Goal: Information Seeking & Learning: Find specific fact

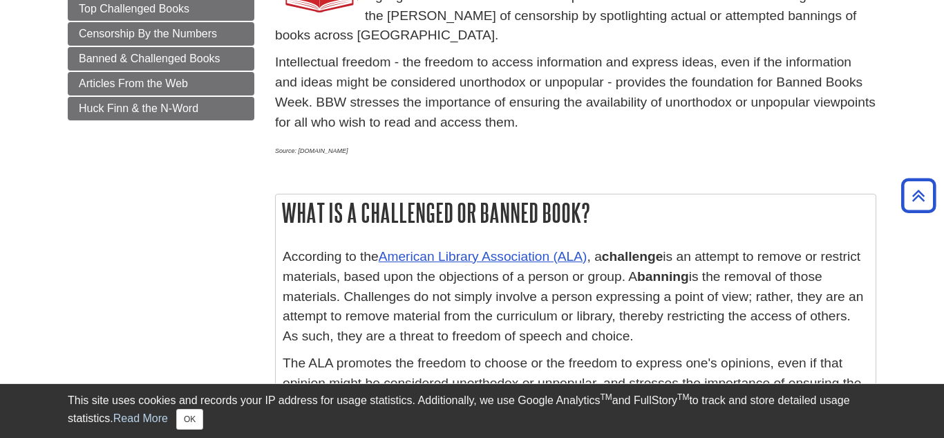
scroll to position [336, 0]
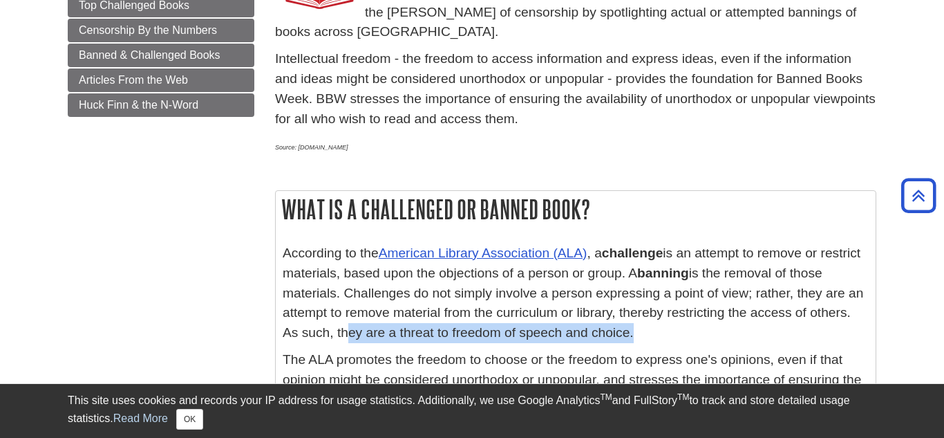
drag, startPoint x: 634, startPoint y: 338, endPoint x: 340, endPoint y: 337, distance: 293.8
click at [340, 337] on p "According to the American Library Association (ALA) , a challenge is an attempt…" at bounding box center [576, 293] width 586 height 100
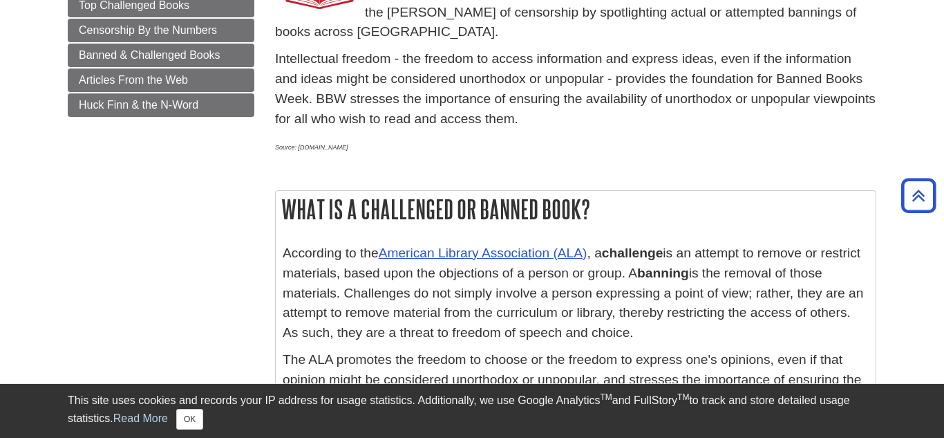
click at [335, 335] on p "According to the American Library Association (ALA) , a challenge is an attempt…" at bounding box center [576, 293] width 586 height 100
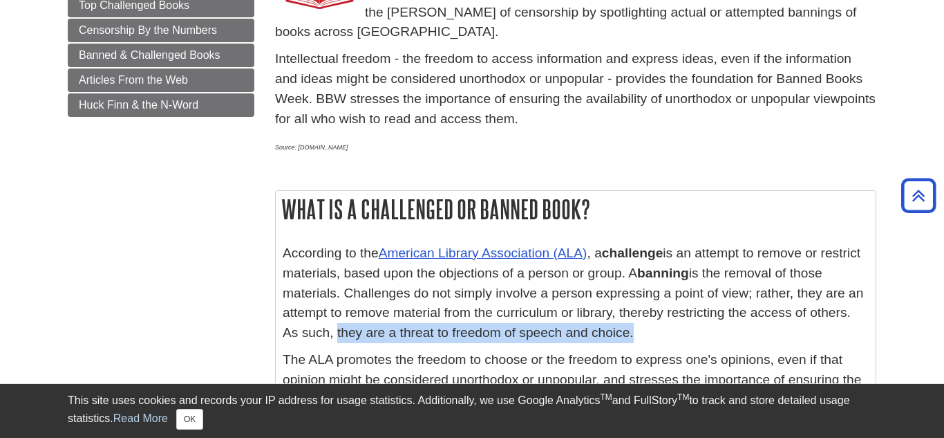
drag, startPoint x: 335, startPoint y: 336, endPoint x: 633, endPoint y: 337, distance: 297.9
click at [633, 337] on p "According to the American Library Association (ALA) , a challenge is an attempt…" at bounding box center [576, 293] width 586 height 100
copy p "they are a threat to freedom of speech and choice"
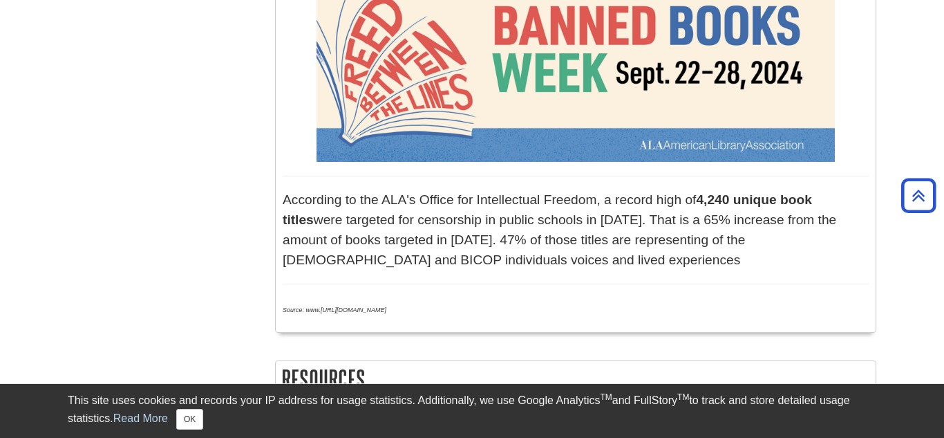
scroll to position [800, 0]
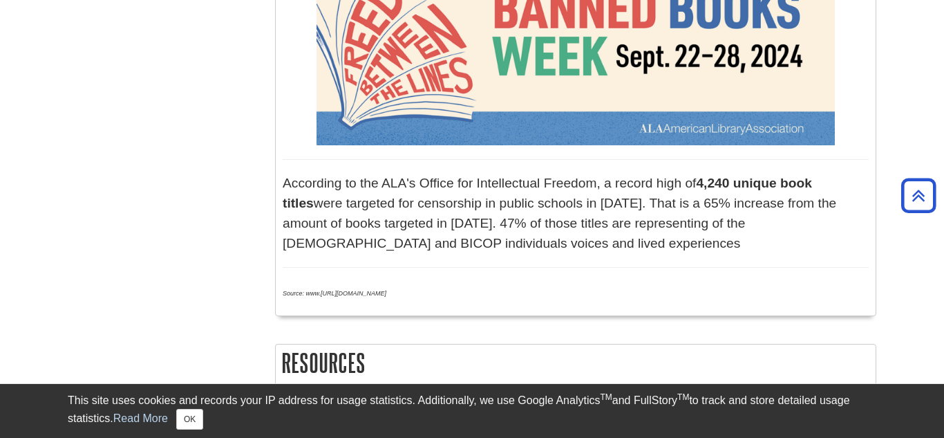
click at [362, 294] on em "Source: www.[URL][DOMAIN_NAME]" at bounding box center [335, 293] width 104 height 7
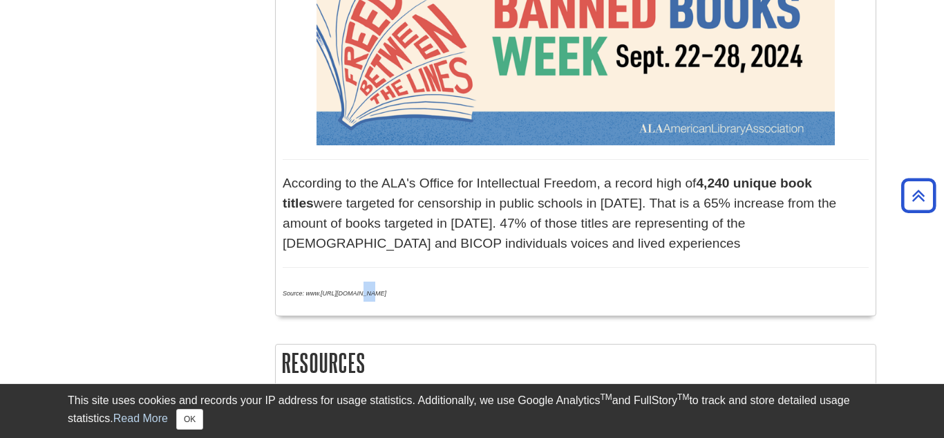
click at [362, 294] on em "Source: www.[URL][DOMAIN_NAME]" at bounding box center [335, 293] width 104 height 7
click at [552, 279] on div "According to the ALA's Office for Intellectual Freedom, a record high of 4,240 …" at bounding box center [576, 130] width 586 height 356
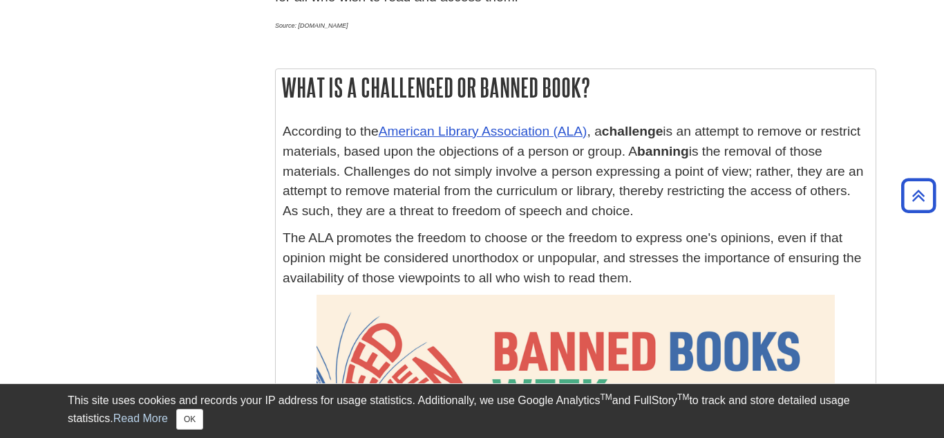
scroll to position [0, 0]
